Goal: Transaction & Acquisition: Purchase product/service

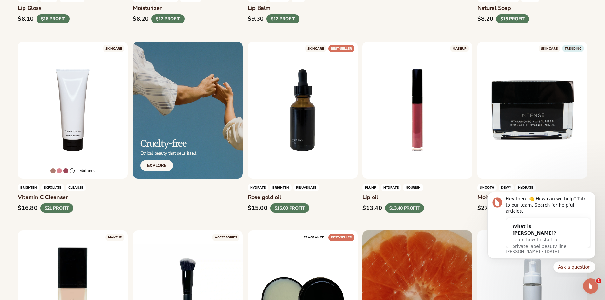
scroll to position [413, 0]
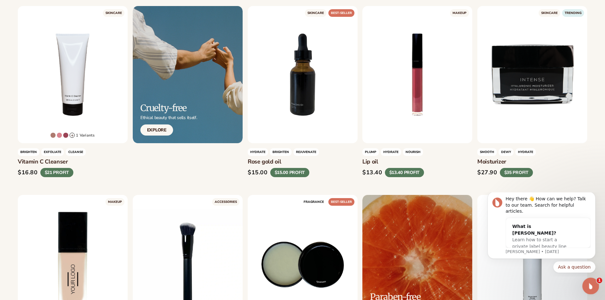
click at [589, 288] on icon "Open Intercom Messenger" at bounding box center [590, 285] width 10 height 10
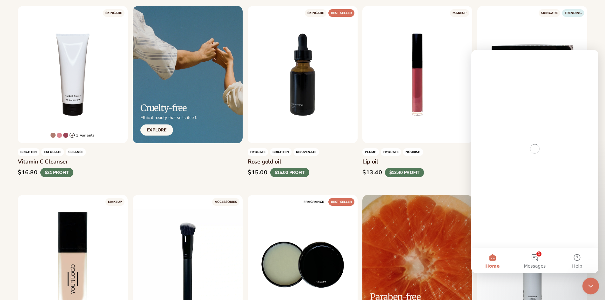
scroll to position [0, 0]
click at [540, 260] on button "1 Messages" at bounding box center [535, 260] width 42 height 25
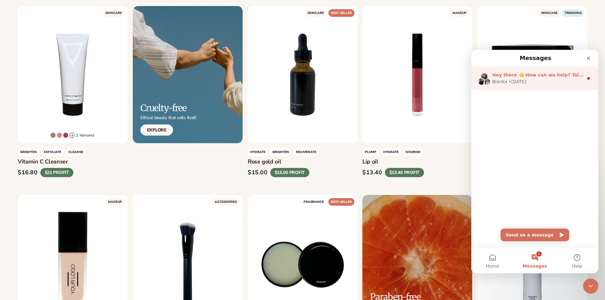
click at [570, 77] on span "Hey there 👋 How can we help? Talk to our team. Search for helpful articles." at bounding box center [587, 74] width 191 height 5
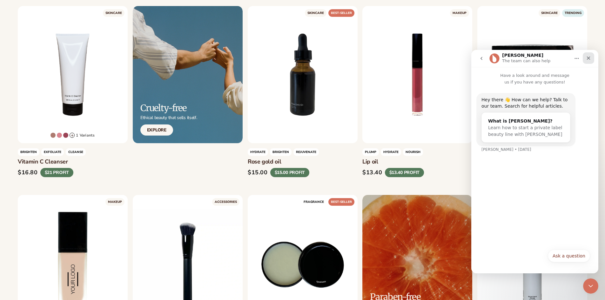
click at [588, 62] on div "Close" at bounding box center [588, 57] width 11 height 11
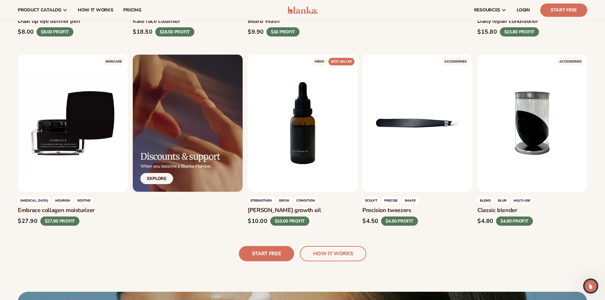
scroll to position [1683, 0]
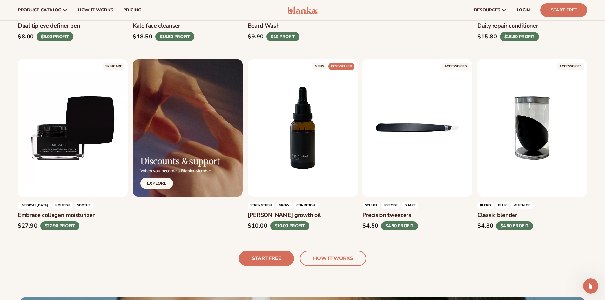
click at [320, 32] on div "$9.90 $10 PROFIT" at bounding box center [303, 37] width 110 height 10
